Goal: Information Seeking & Learning: Learn about a topic

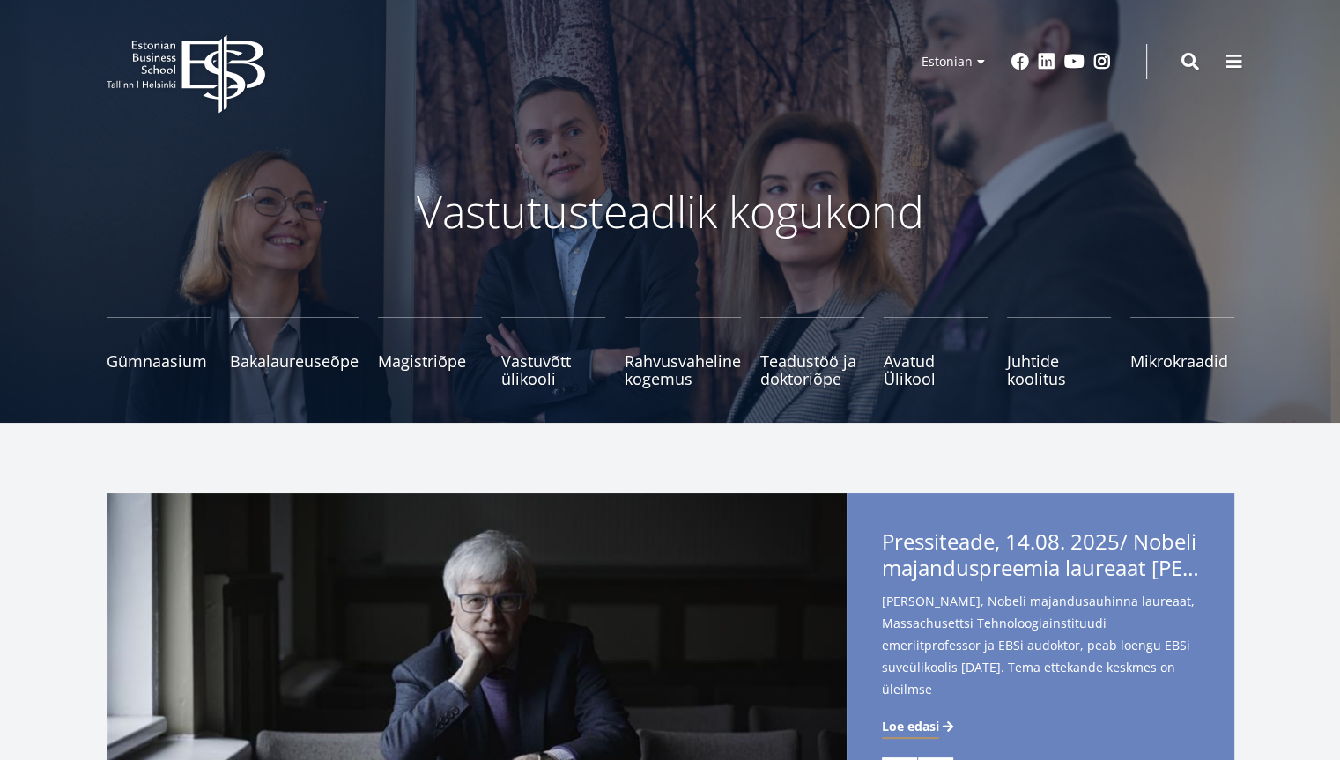
click at [960, 90] on link "English" at bounding box center [950, 88] width 88 height 26
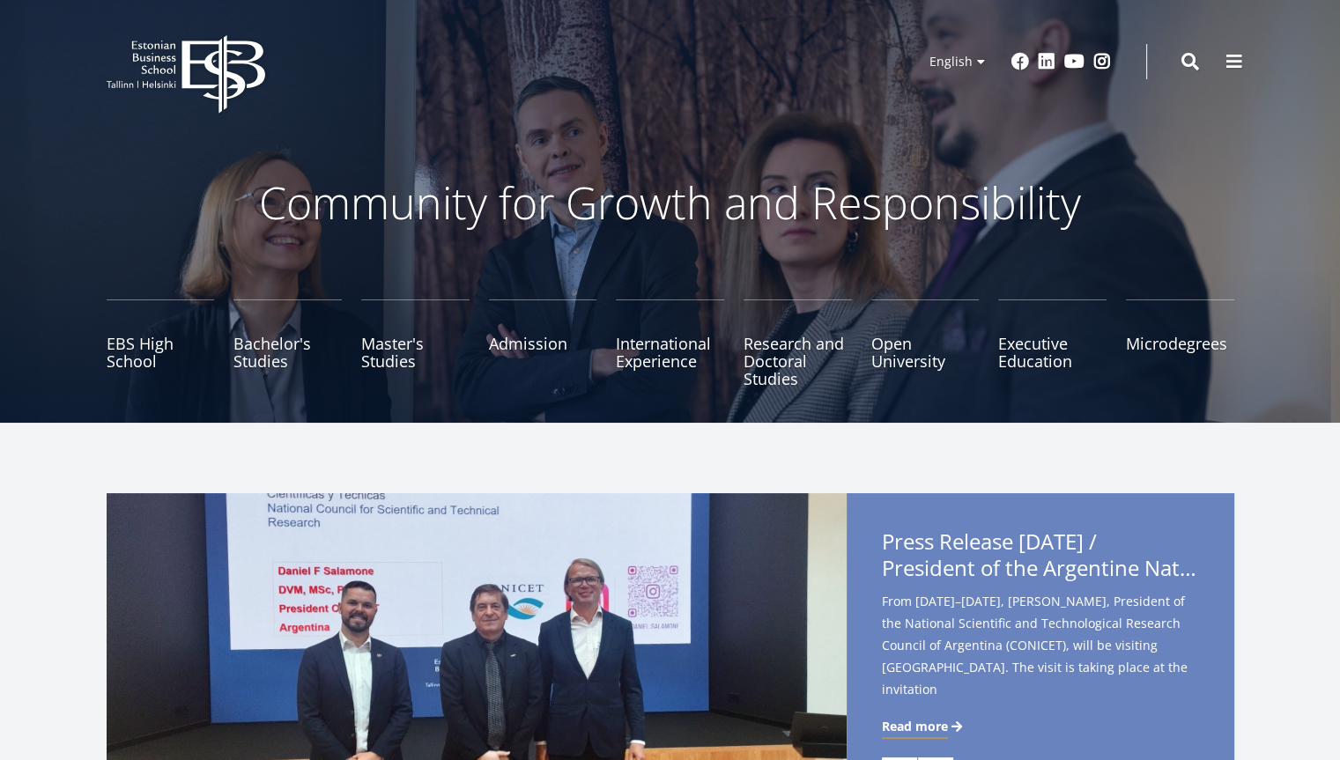
click at [540, 347] on link "Admission" at bounding box center [543, 344] width 108 height 88
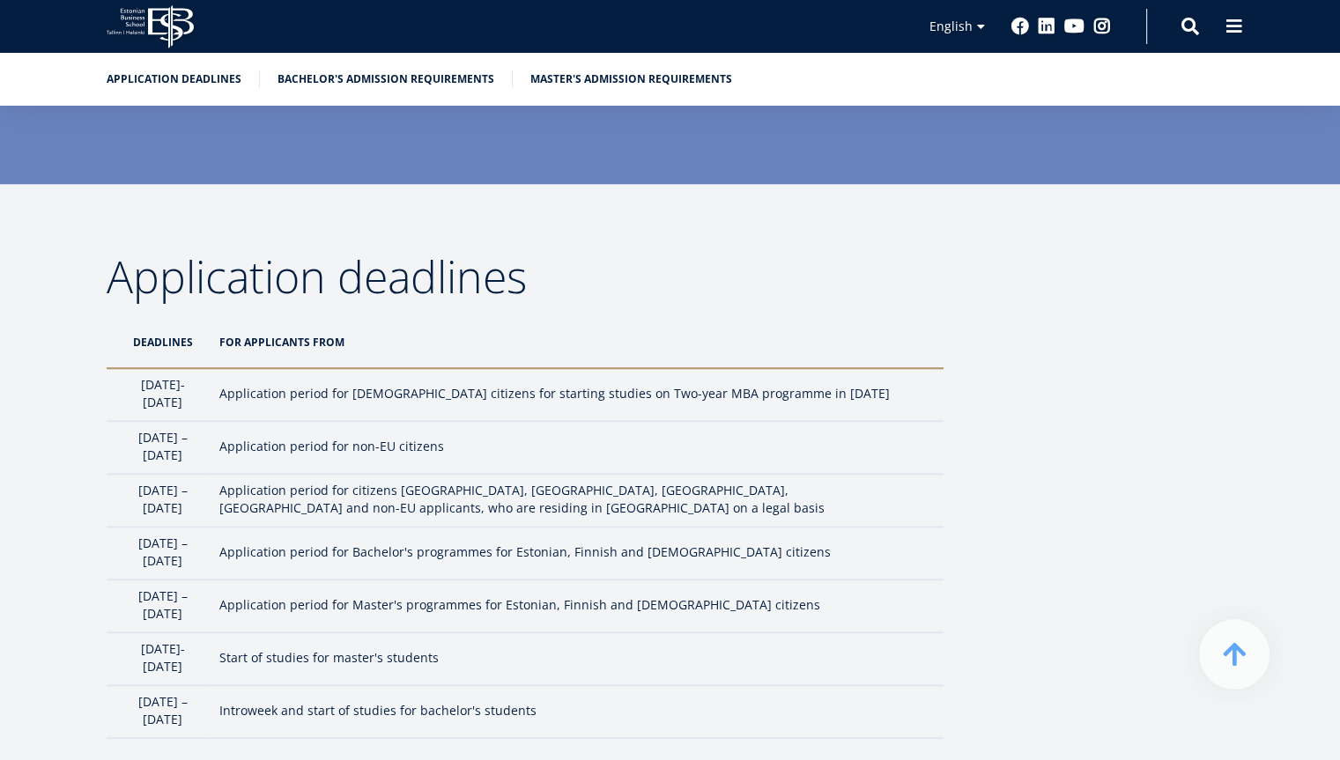
scroll to position [1409, 0]
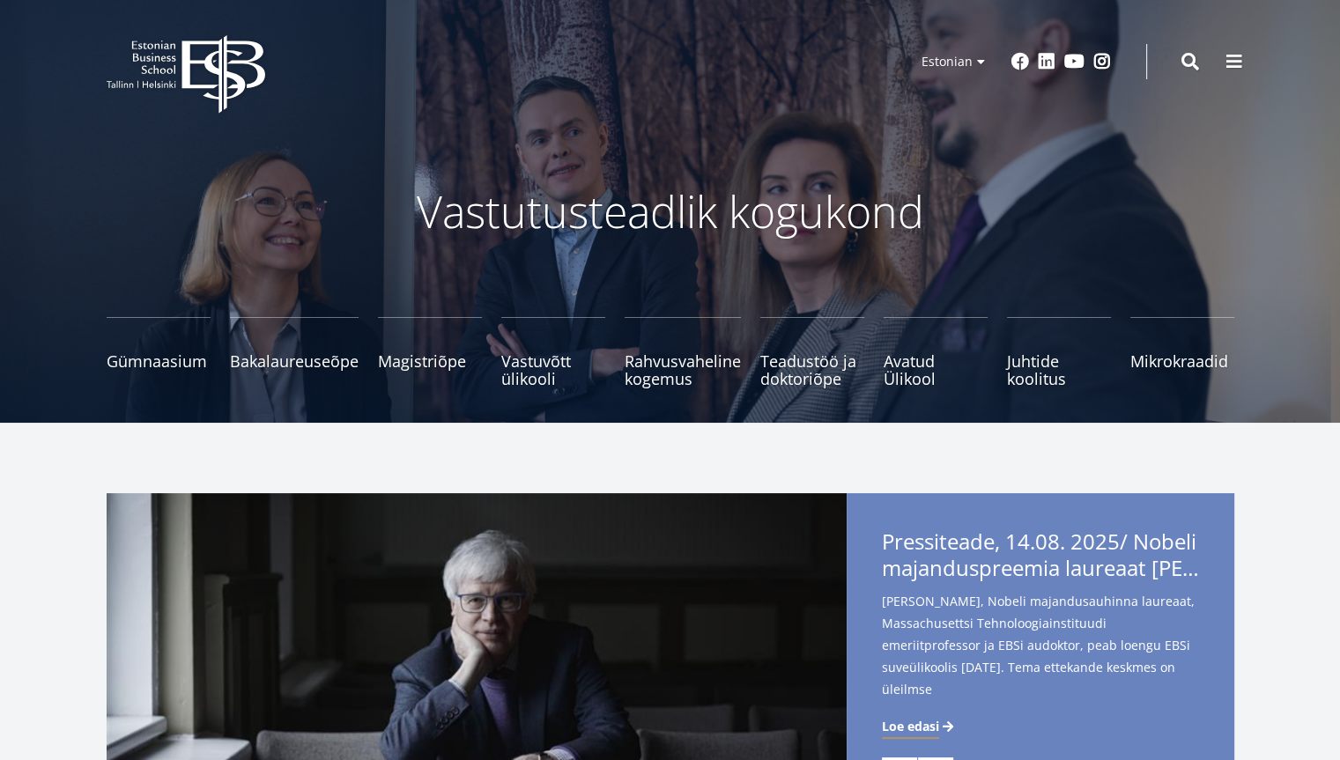
click at [959, 83] on link "English" at bounding box center [950, 88] width 88 height 26
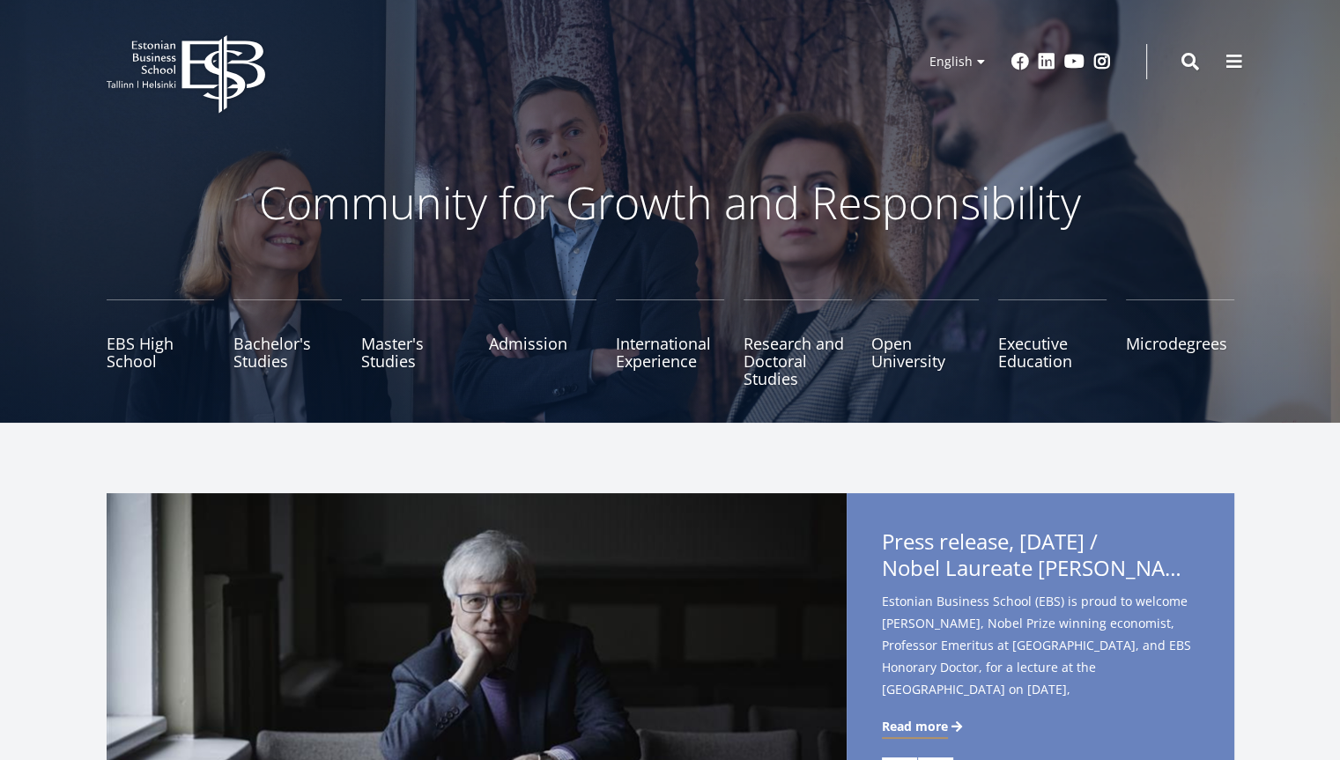
click at [518, 337] on link "Admission" at bounding box center [543, 344] width 108 height 88
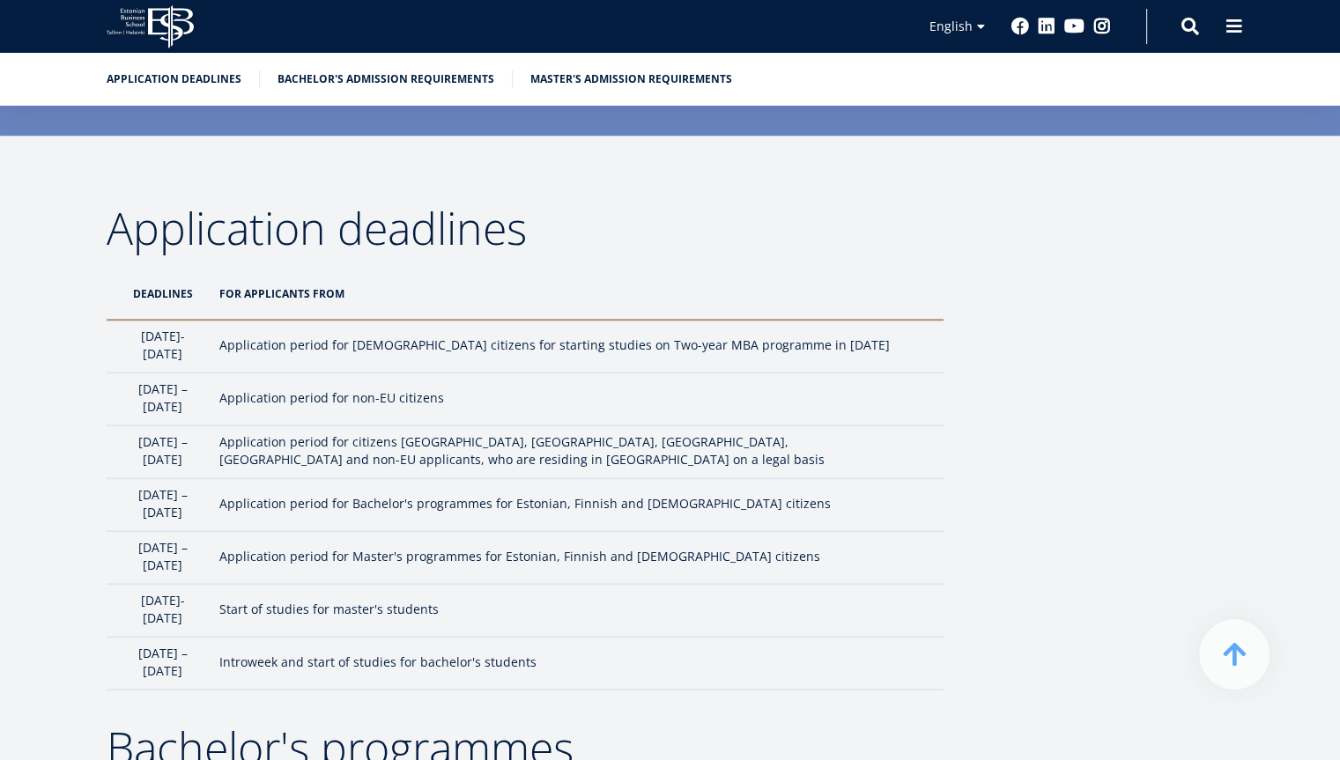
scroll to position [1444, 0]
